Goal: Task Accomplishment & Management: Use online tool/utility

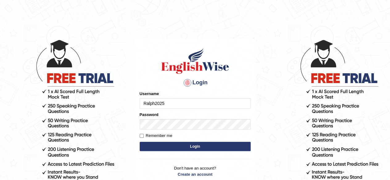
type input "Ralph2025"
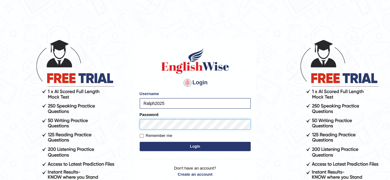
click at [140, 142] on button "Login" at bounding box center [195, 146] width 111 height 9
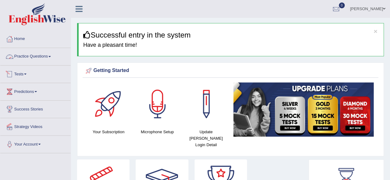
click at [46, 61] on link "Practice Questions" at bounding box center [35, 55] width 70 height 15
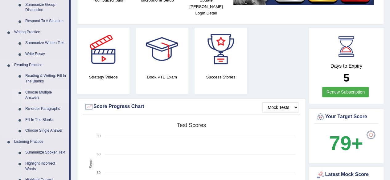
scroll to position [123, 0]
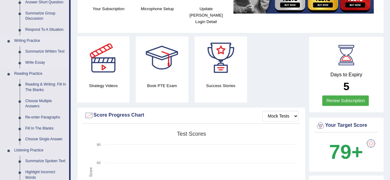
click at [38, 62] on link "Write Essay" at bounding box center [45, 62] width 47 height 11
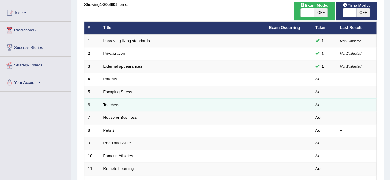
scroll to position [62, 0]
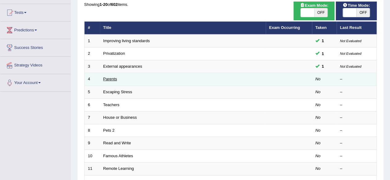
click at [111, 79] on link "Parents" at bounding box center [110, 79] width 14 height 5
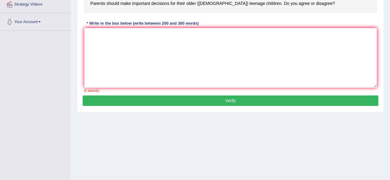
scroll to position [81, 0]
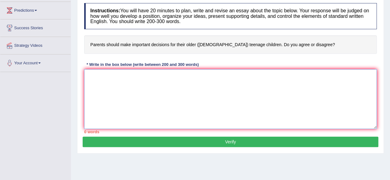
click at [117, 72] on textarea at bounding box center [230, 99] width 292 height 60
type textarea "t"
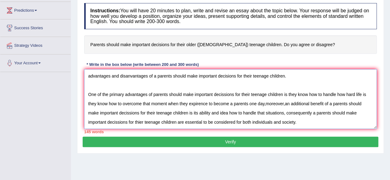
scroll to position [33, 0]
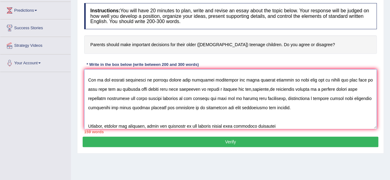
click at [119, 107] on textarea at bounding box center [230, 99] width 292 height 60
click at [130, 98] on textarea at bounding box center [230, 99] width 292 height 60
click at [278, 123] on textarea at bounding box center [230, 99] width 292 height 60
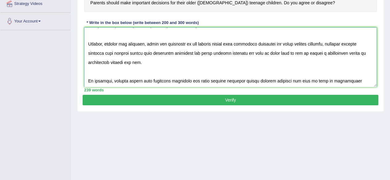
scroll to position [92, 0]
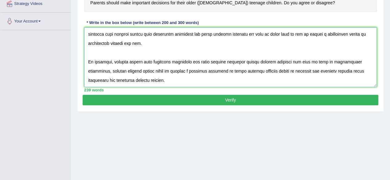
type textarea "The increasing influence of a parents should make important decisions for their…"
click at [220, 102] on button "Verify" at bounding box center [230, 100] width 295 height 10
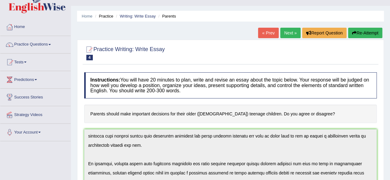
scroll to position [0, 0]
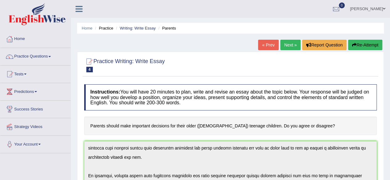
click at [292, 45] on link "Next »" at bounding box center [290, 45] width 20 height 10
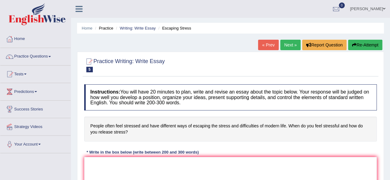
scroll to position [62, 0]
